Goal: Task Accomplishment & Management: Use online tool/utility

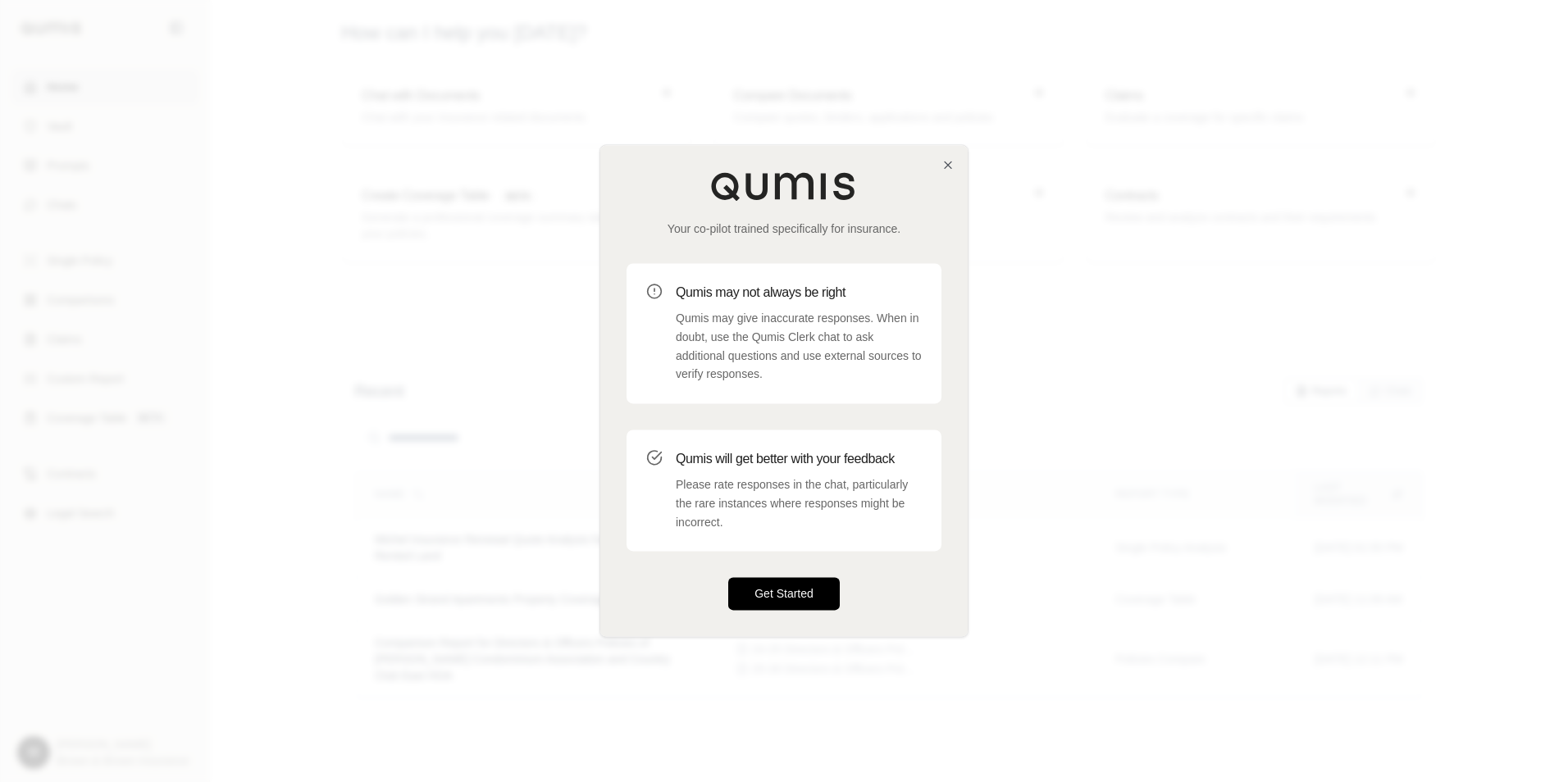
click at [773, 602] on button "Get Started" at bounding box center [783, 594] width 111 height 33
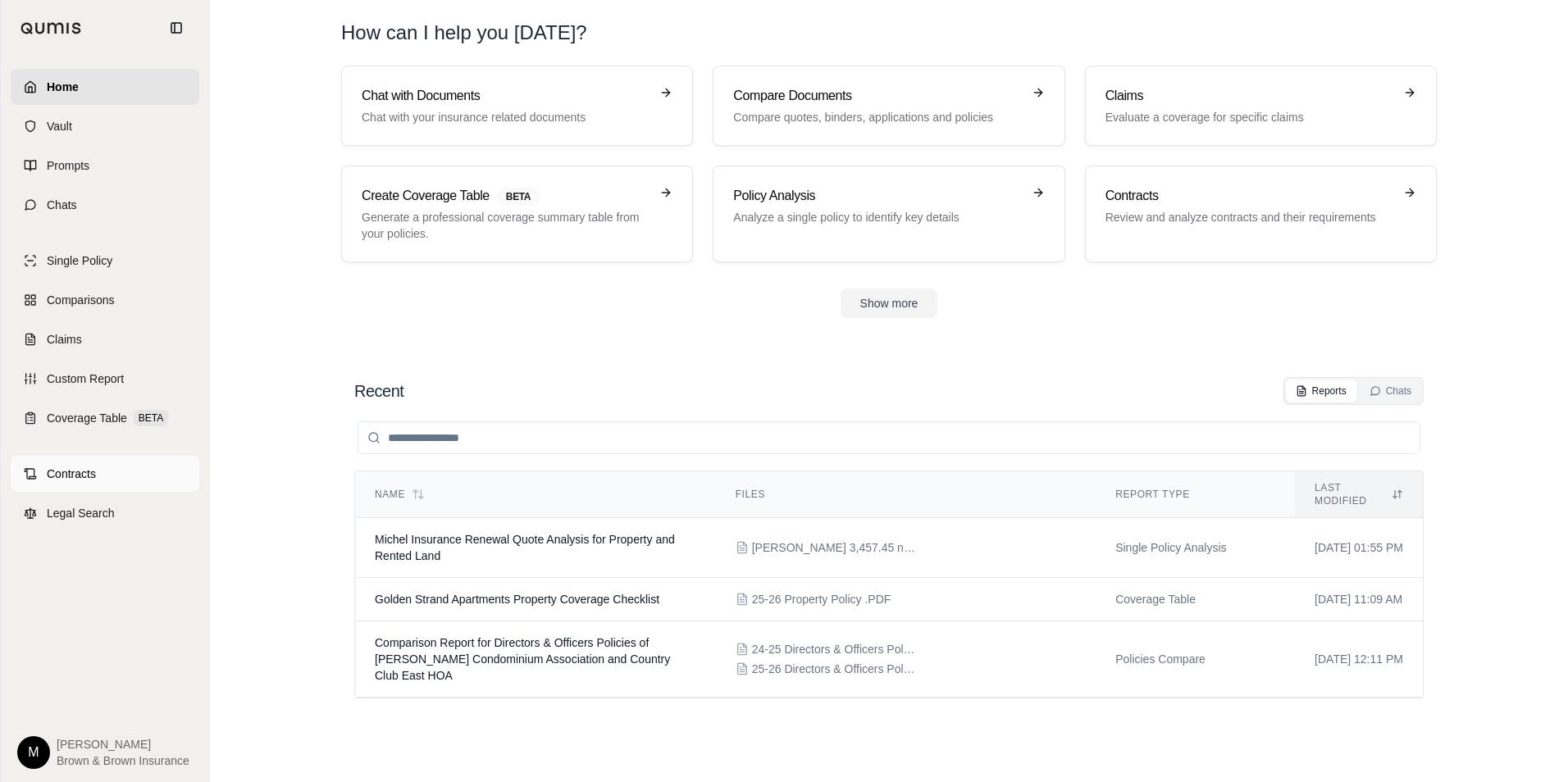
click at [90, 479] on span "Contracts" at bounding box center [71, 474] width 49 height 17
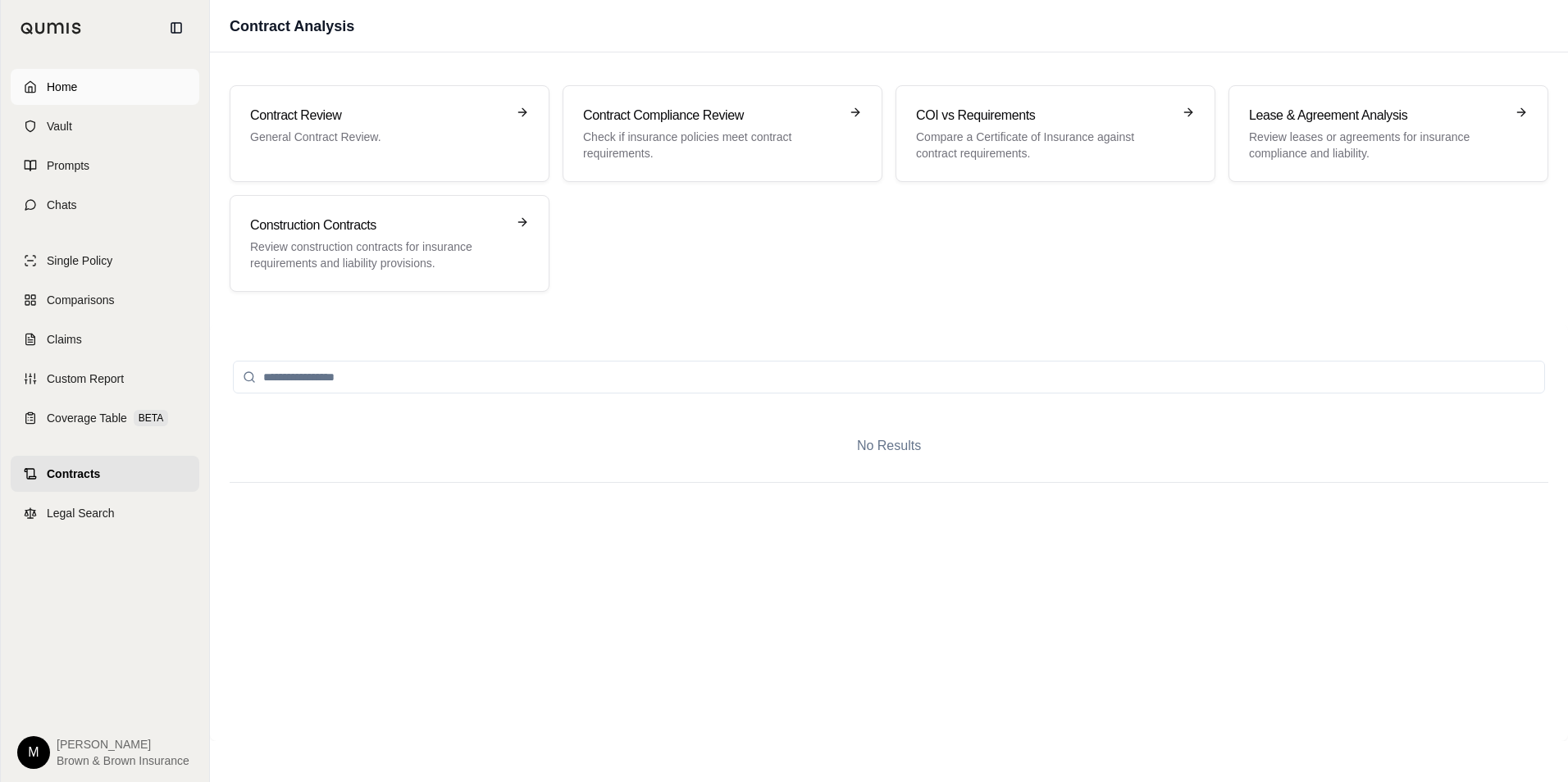
click at [46, 100] on link "Home" at bounding box center [105, 86] width 188 height 36
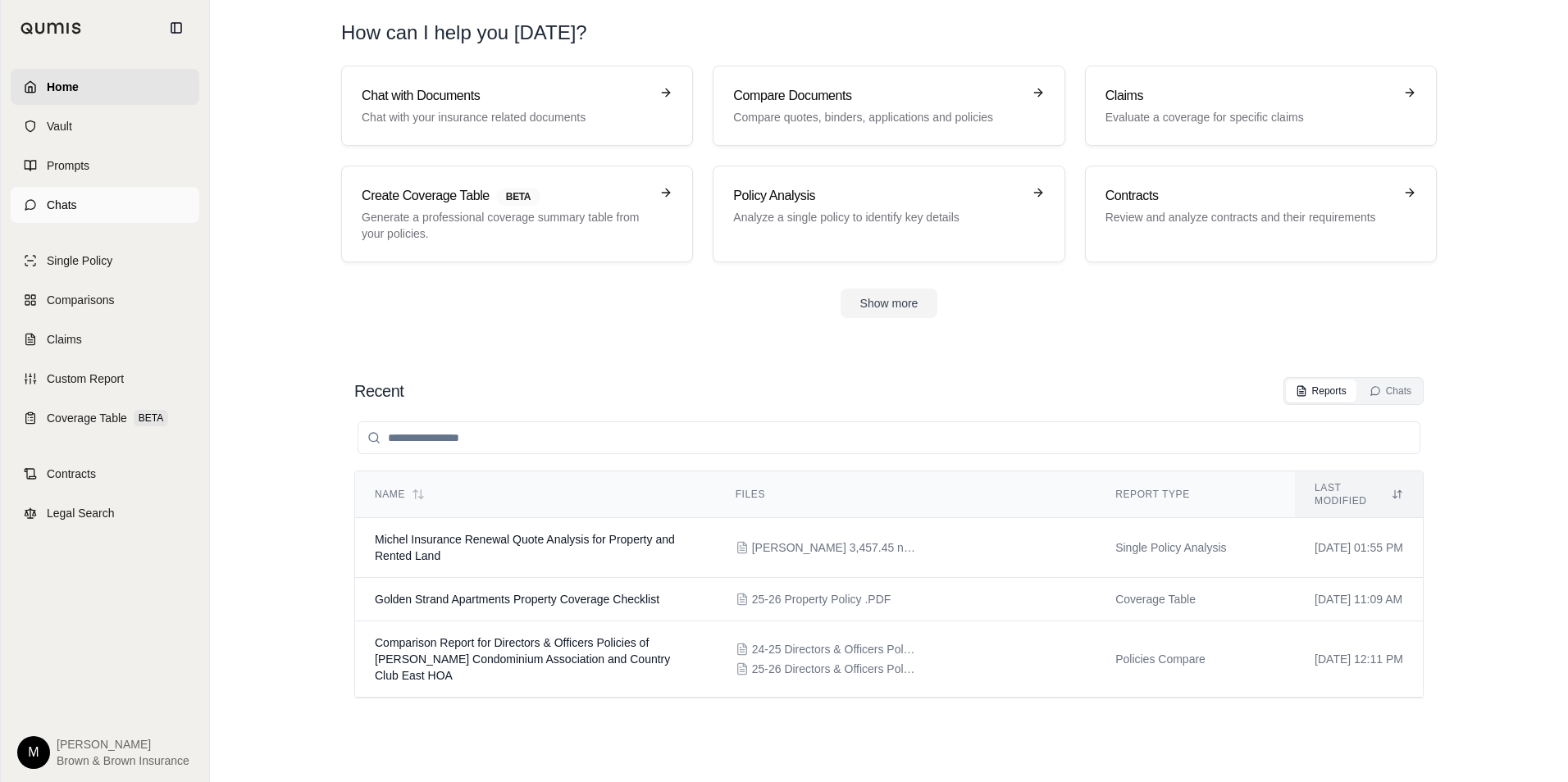
click at [63, 207] on span "Chats" at bounding box center [62, 205] width 30 height 17
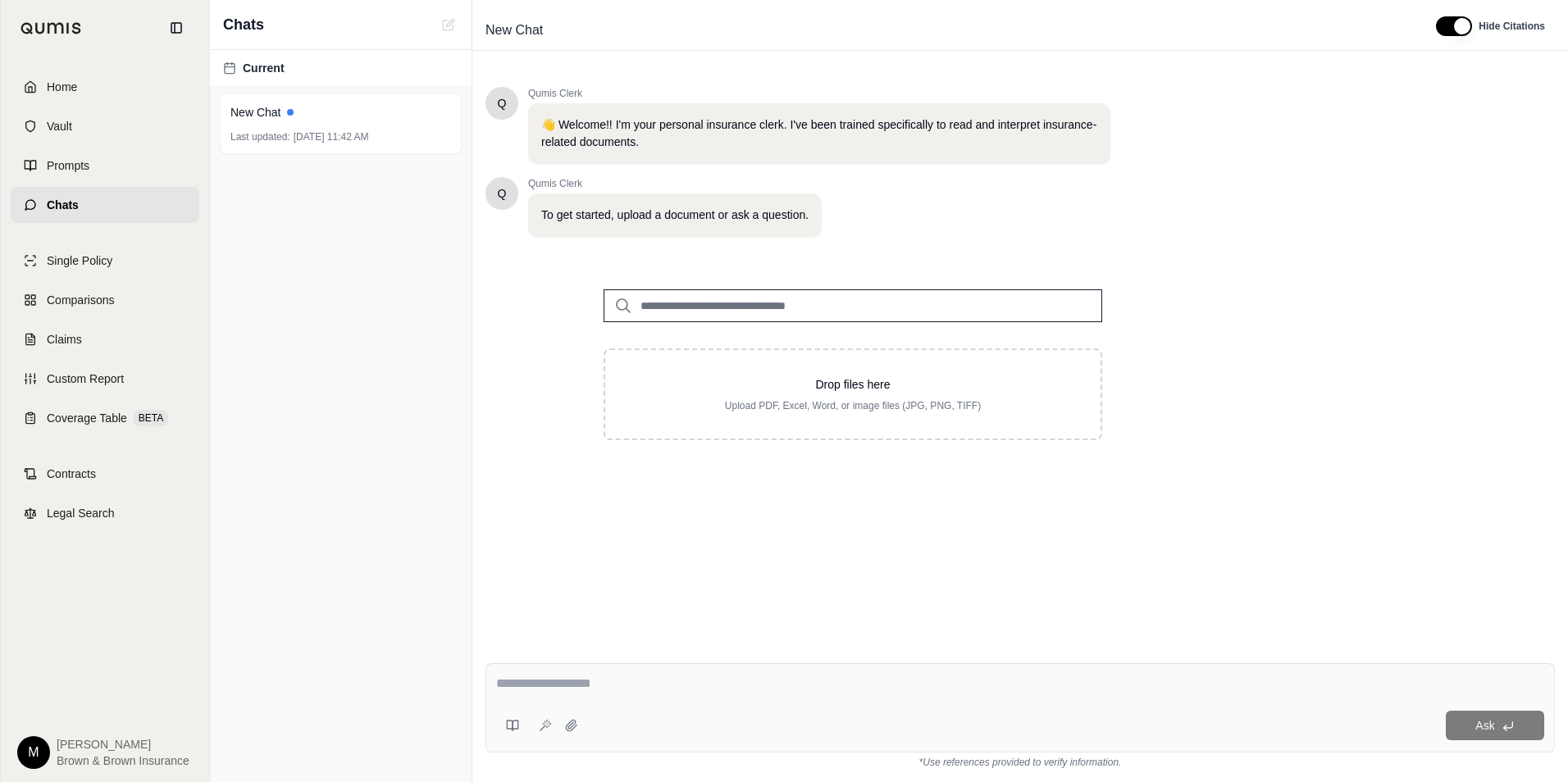
click at [630, 684] on textarea at bounding box center [1020, 684] width 1048 height 20
type textarea "**********"
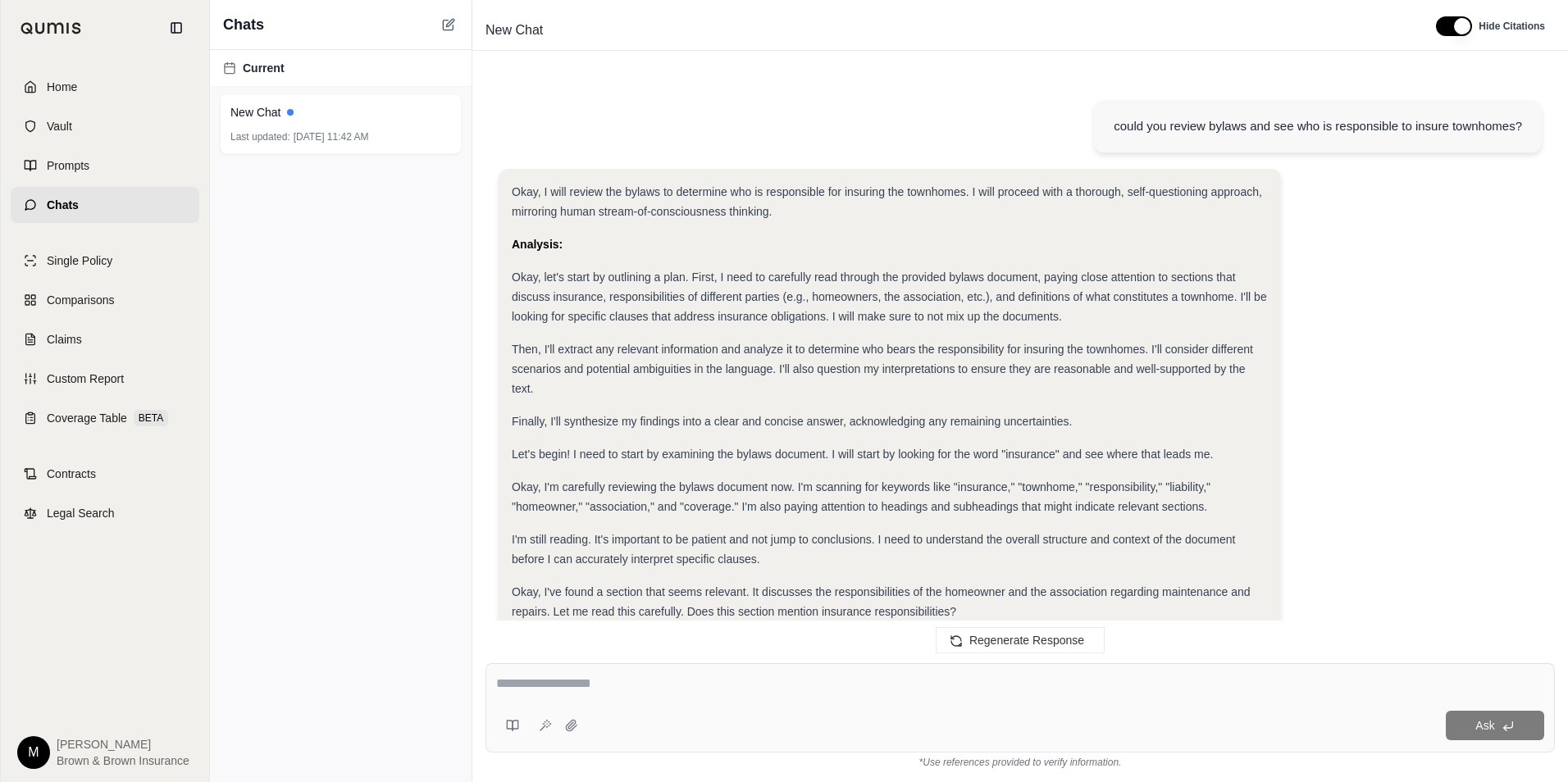
scroll to position [1027, 0]
